Goal: Navigation & Orientation: Find specific page/section

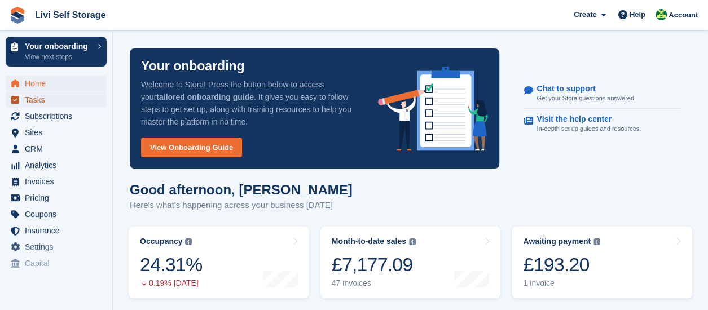
click at [41, 104] on span "Tasks" at bounding box center [59, 100] width 68 height 16
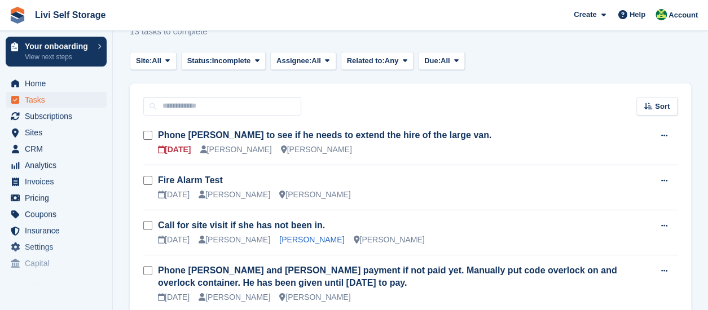
scroll to position [56, 0]
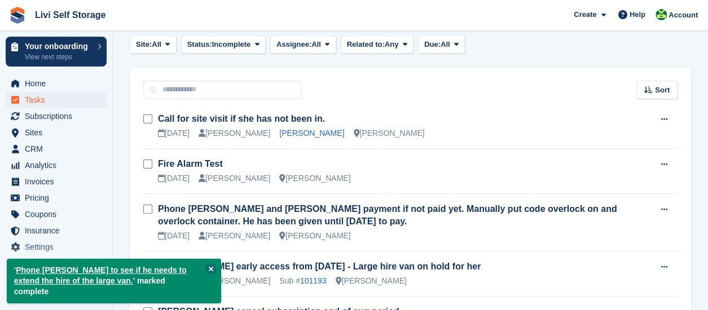
click at [212, 275] on button at bounding box center [210, 269] width 11 height 11
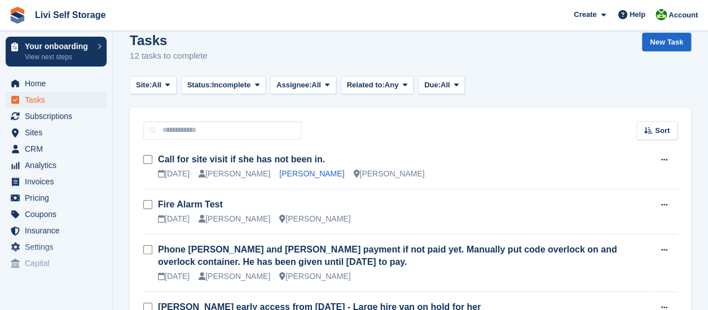
scroll to position [0, 0]
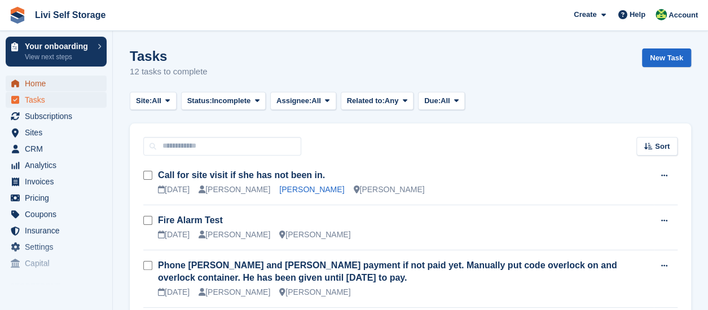
click at [38, 85] on span "Home" at bounding box center [59, 84] width 68 height 16
